Goal: Navigation & Orientation: Find specific page/section

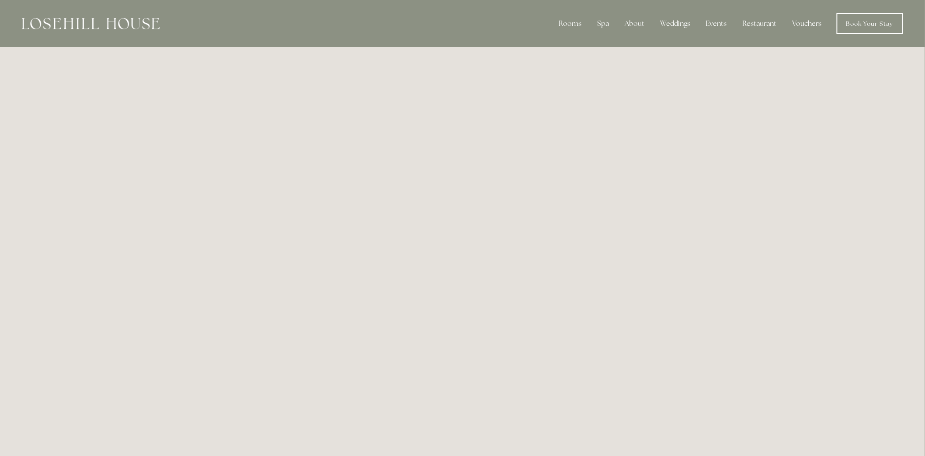
click at [803, 20] on link "Vouchers" at bounding box center [807, 23] width 43 height 17
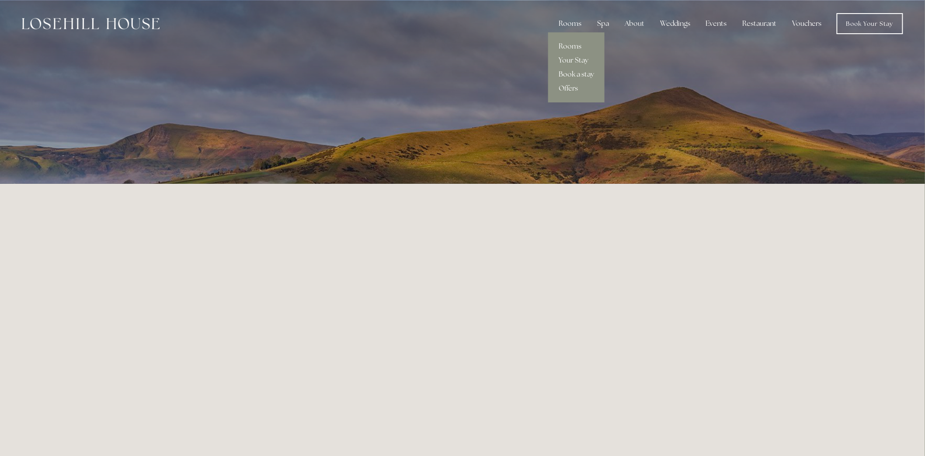
click at [569, 24] on div "Rooms" at bounding box center [570, 23] width 37 height 17
